Goal: Information Seeking & Learning: Learn about a topic

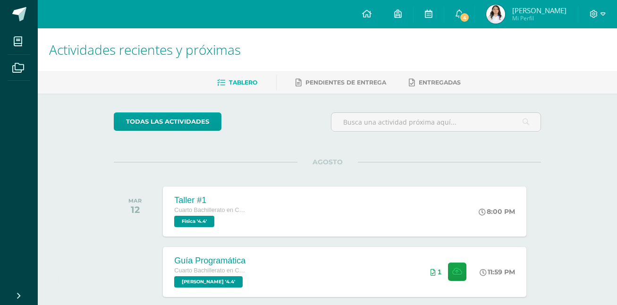
click at [561, 13] on span "[PERSON_NAME]" at bounding box center [539, 10] width 54 height 9
click at [460, 16] on span "4" at bounding box center [464, 17] width 10 height 10
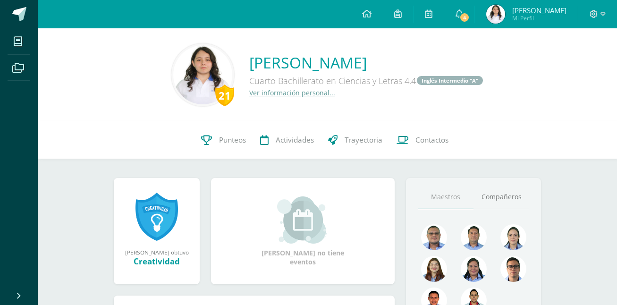
click at [460, 16] on span "4" at bounding box center [464, 17] width 10 height 10
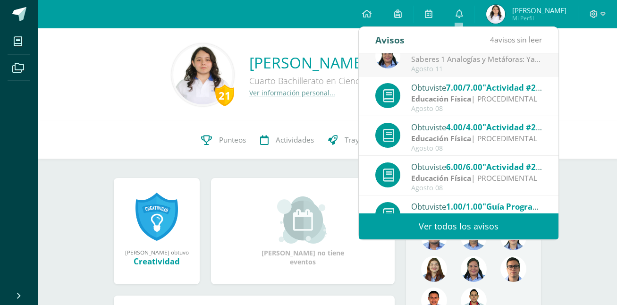
scroll to position [157, 0]
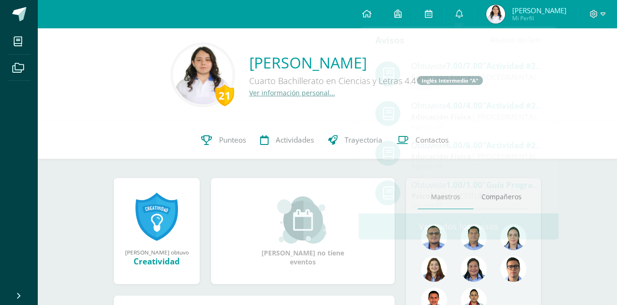
click at [574, 140] on div "21 Geraldy Aguilar 25101 Punteos Actividades Trayectoria Contactos" at bounding box center [327, 140] width 579 height 38
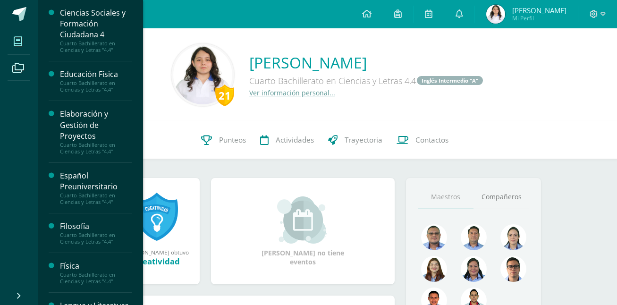
click at [16, 54] on link "Mis cursos" at bounding box center [19, 41] width 23 height 26
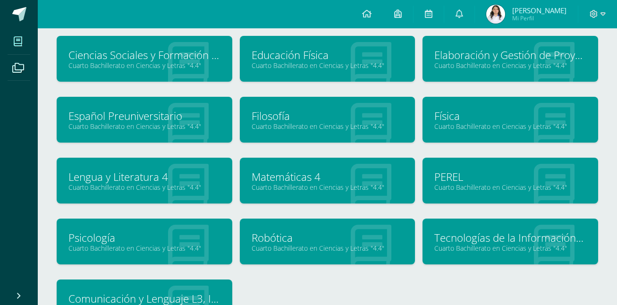
scroll to position [57, 0]
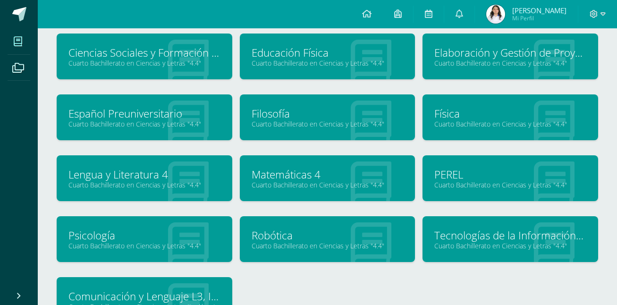
click at [447, 56] on link "Elaboración y Gestión de Proyectos" at bounding box center [510, 52] width 152 height 15
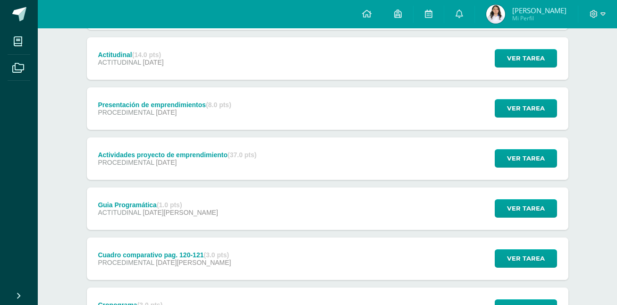
scroll to position [189, 0]
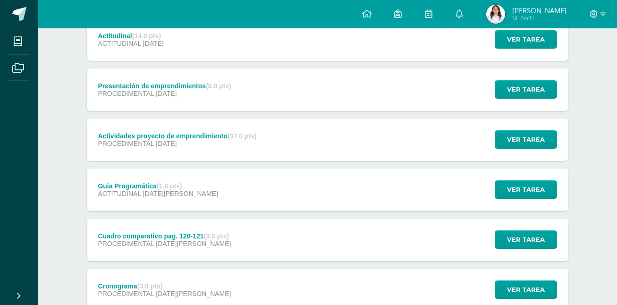
click at [425, 131] on div "Actividades proyecto de emprendimiento (37.0 pts) PROCEDIMENTAL [DATE] Ver tare…" at bounding box center [327, 139] width 481 height 42
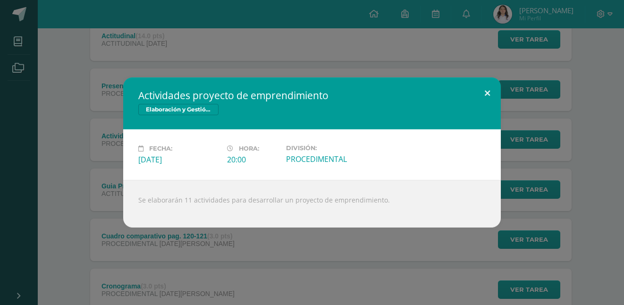
click at [488, 94] on button at bounding box center [487, 93] width 27 height 32
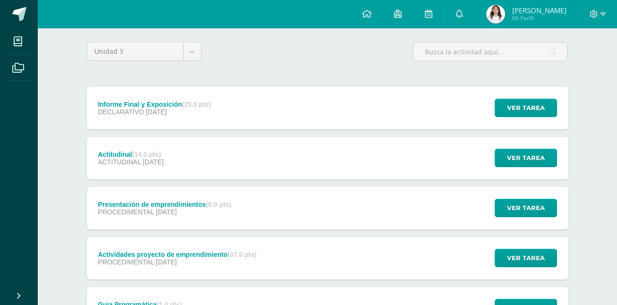
scroll to position [68, 0]
